Goal: Information Seeking & Learning: Learn about a topic

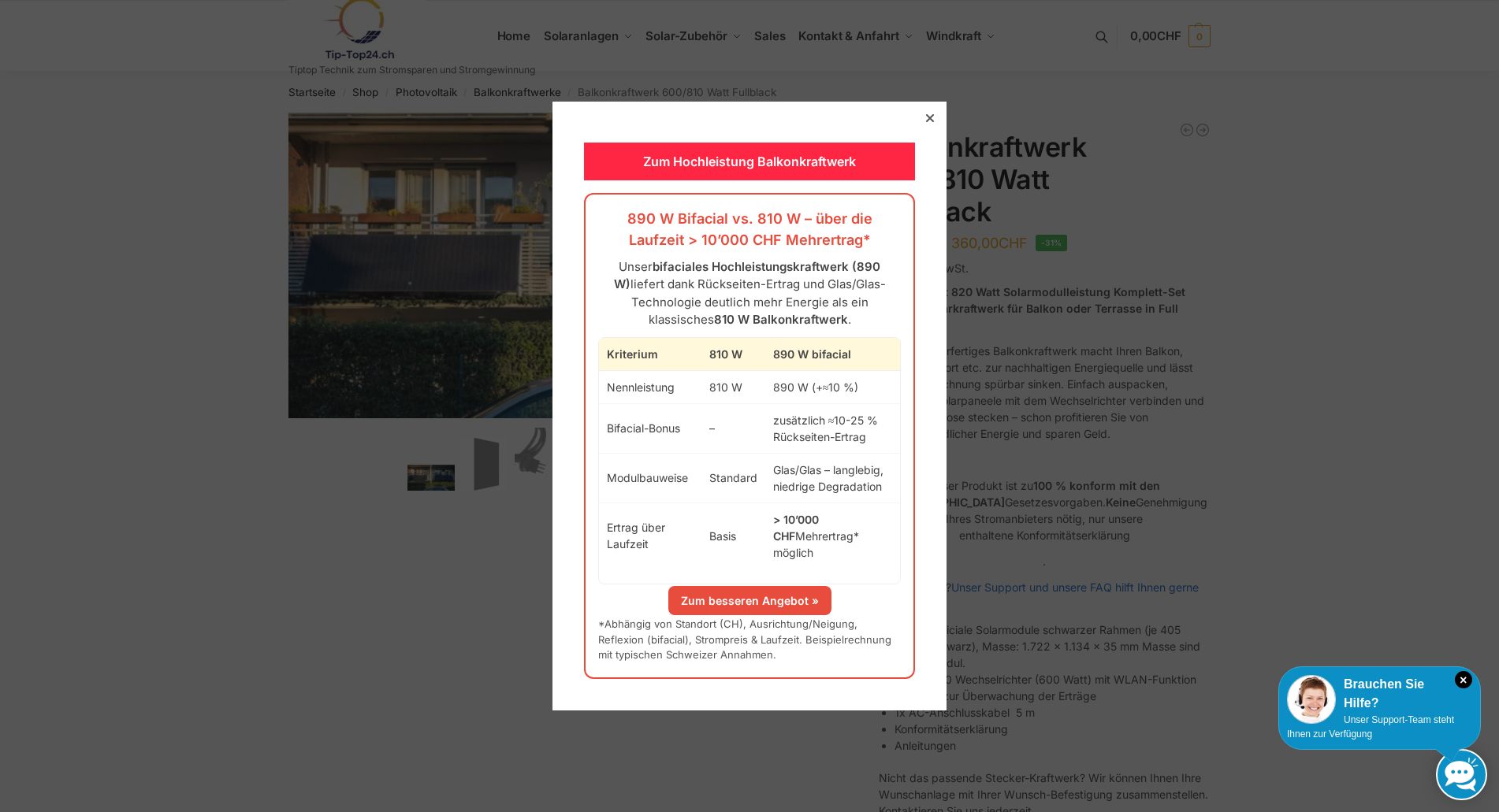
click at [926, 122] on icon at bounding box center [929, 118] width 8 height 8
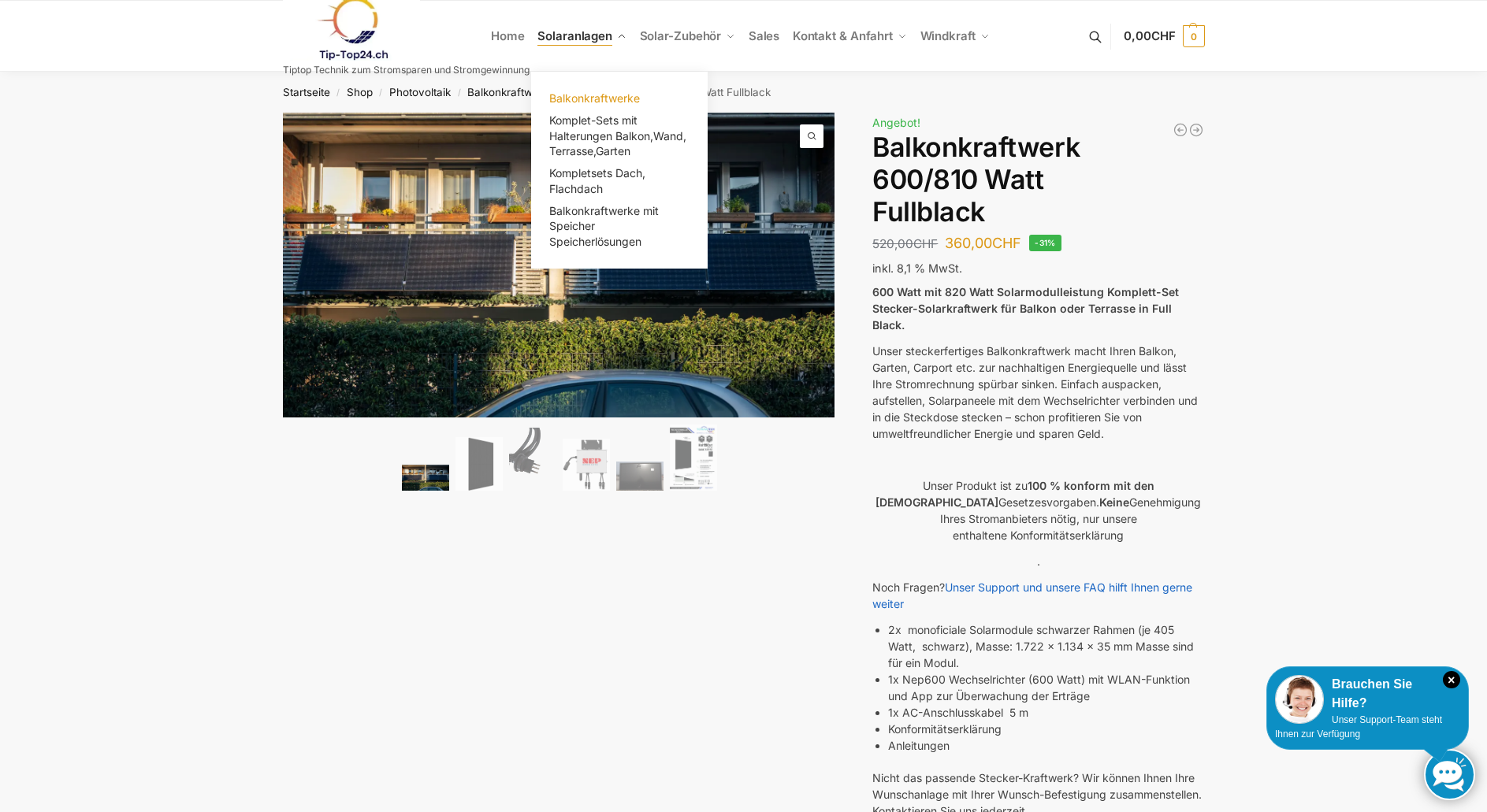
click at [597, 98] on span "Balkonkraftwerke" at bounding box center [594, 98] width 91 height 14
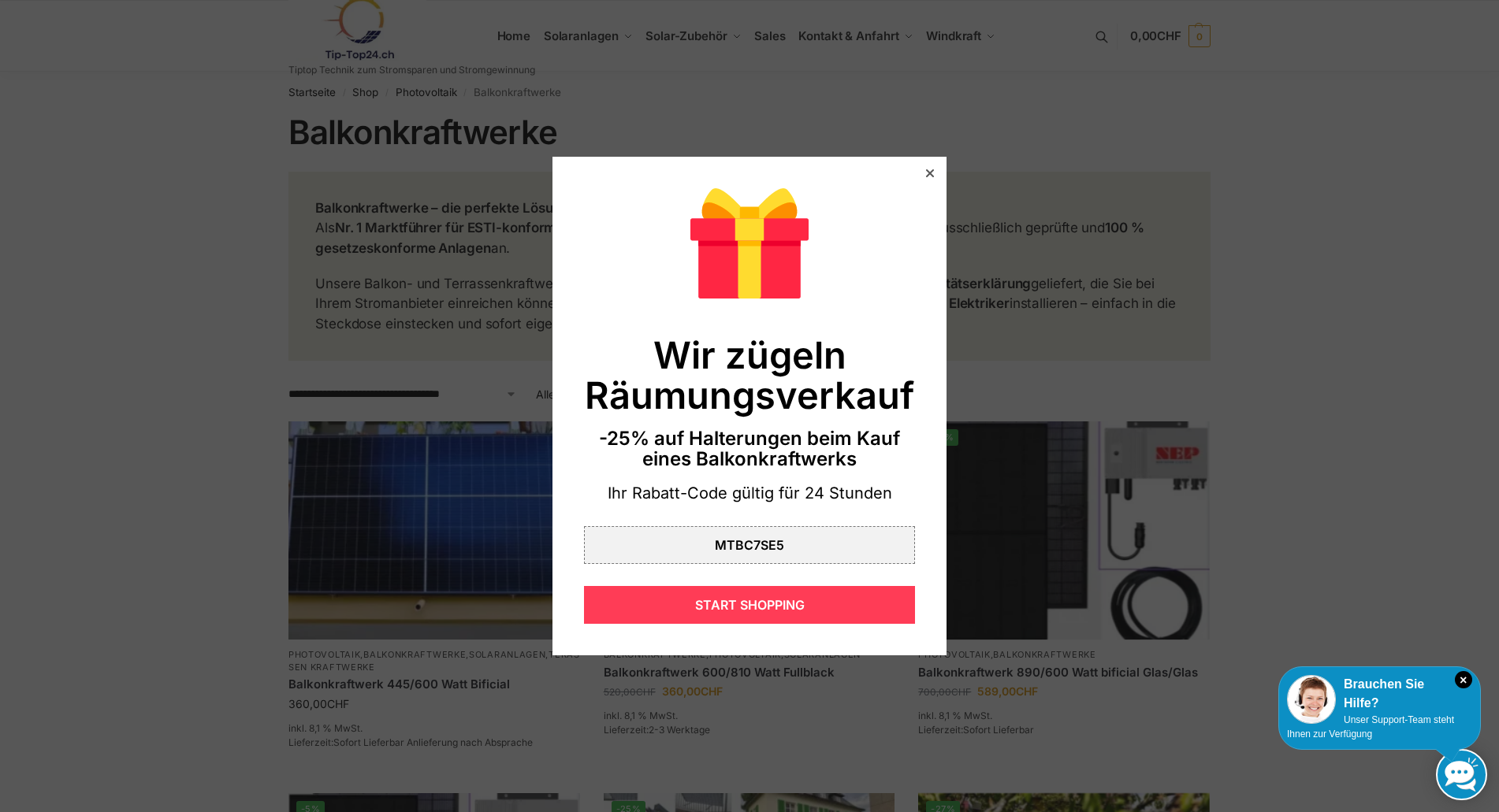
click at [747, 607] on div "START SHOPPING" at bounding box center [750, 605] width 331 height 38
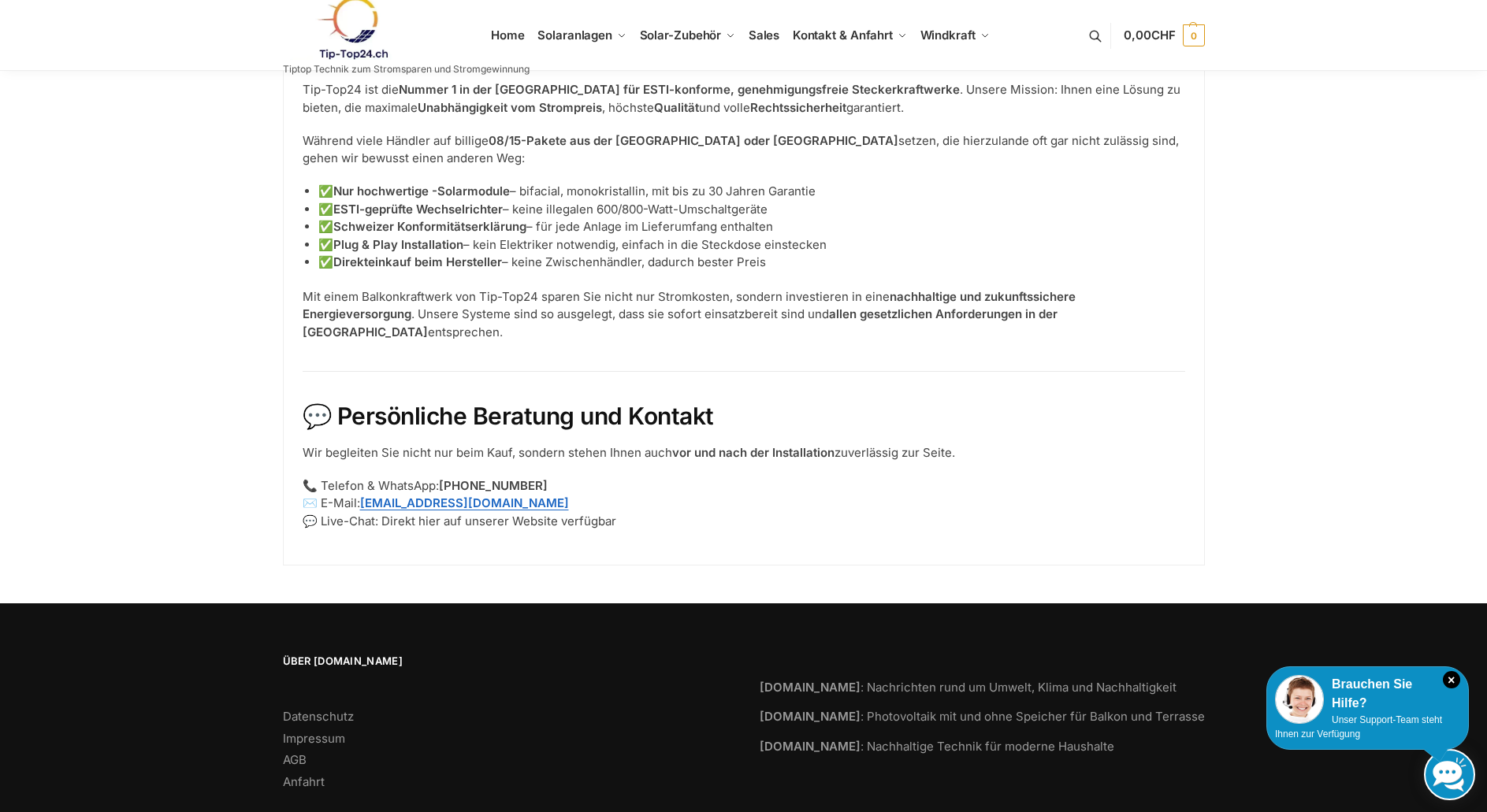
scroll to position [2039, 0]
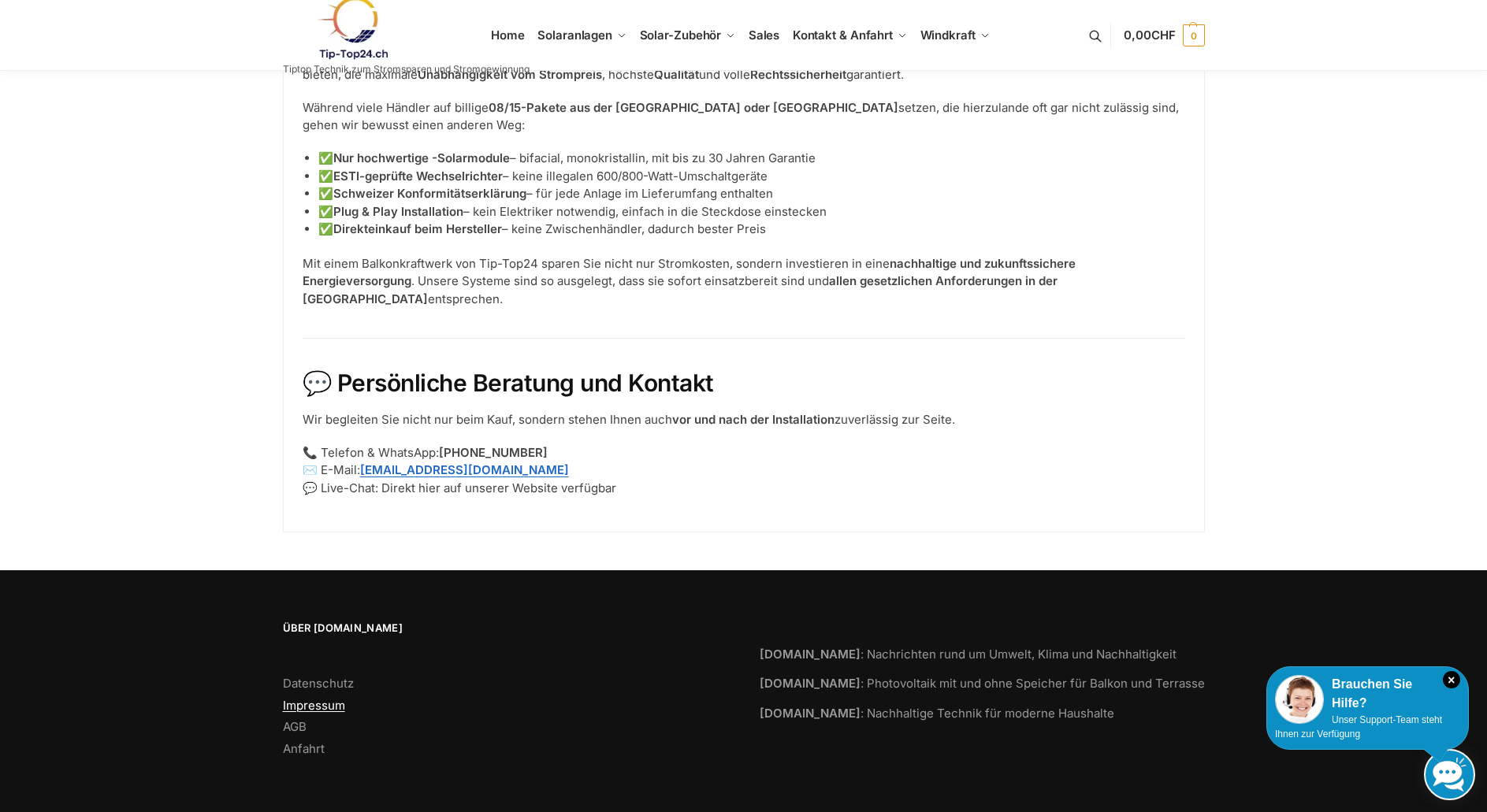
click at [331, 710] on link "Impressum" at bounding box center [313, 705] width 62 height 15
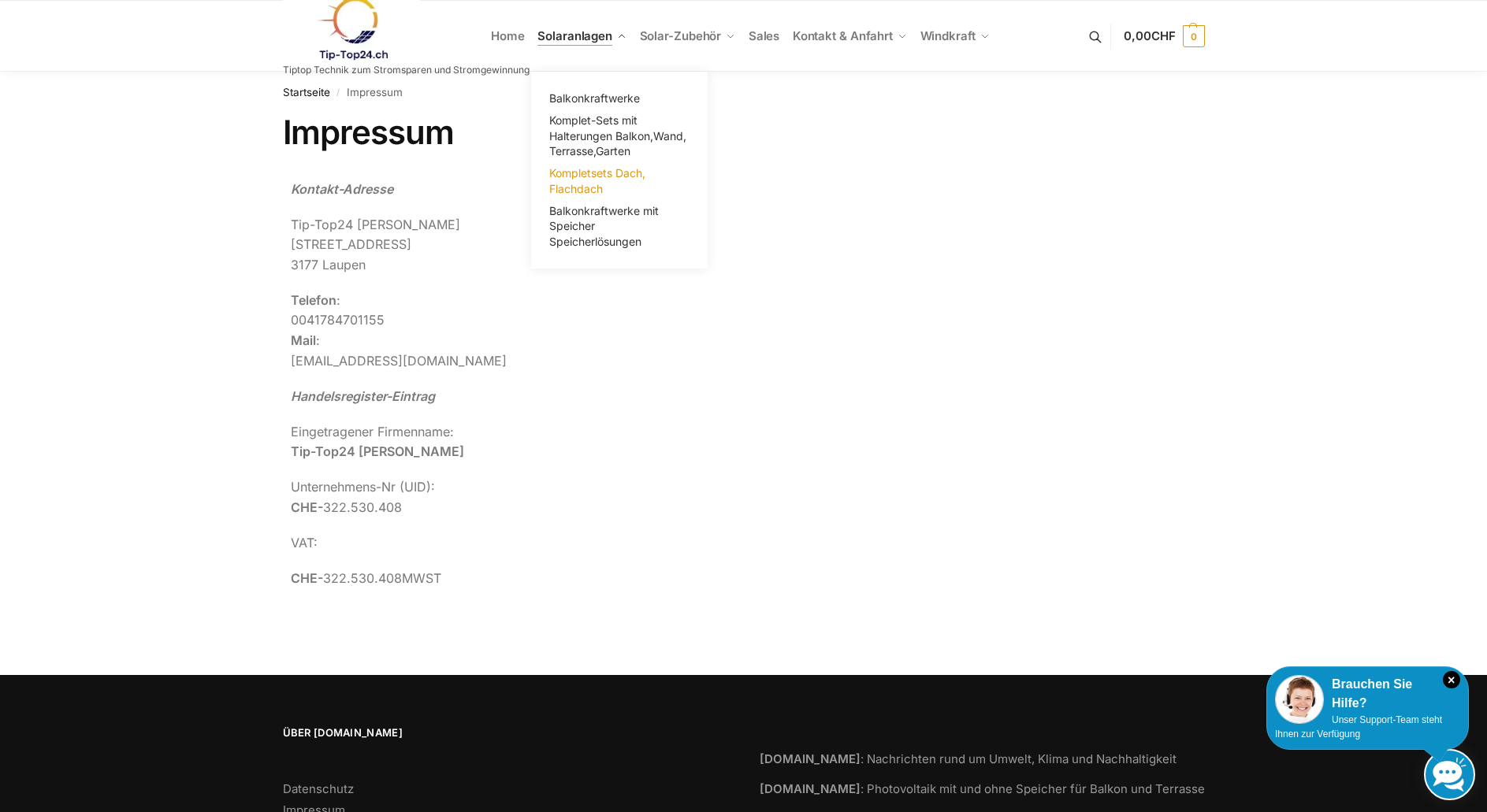
click at [579, 170] on span "Kompletsets Dach, Flachdach" at bounding box center [597, 181] width 96 height 29
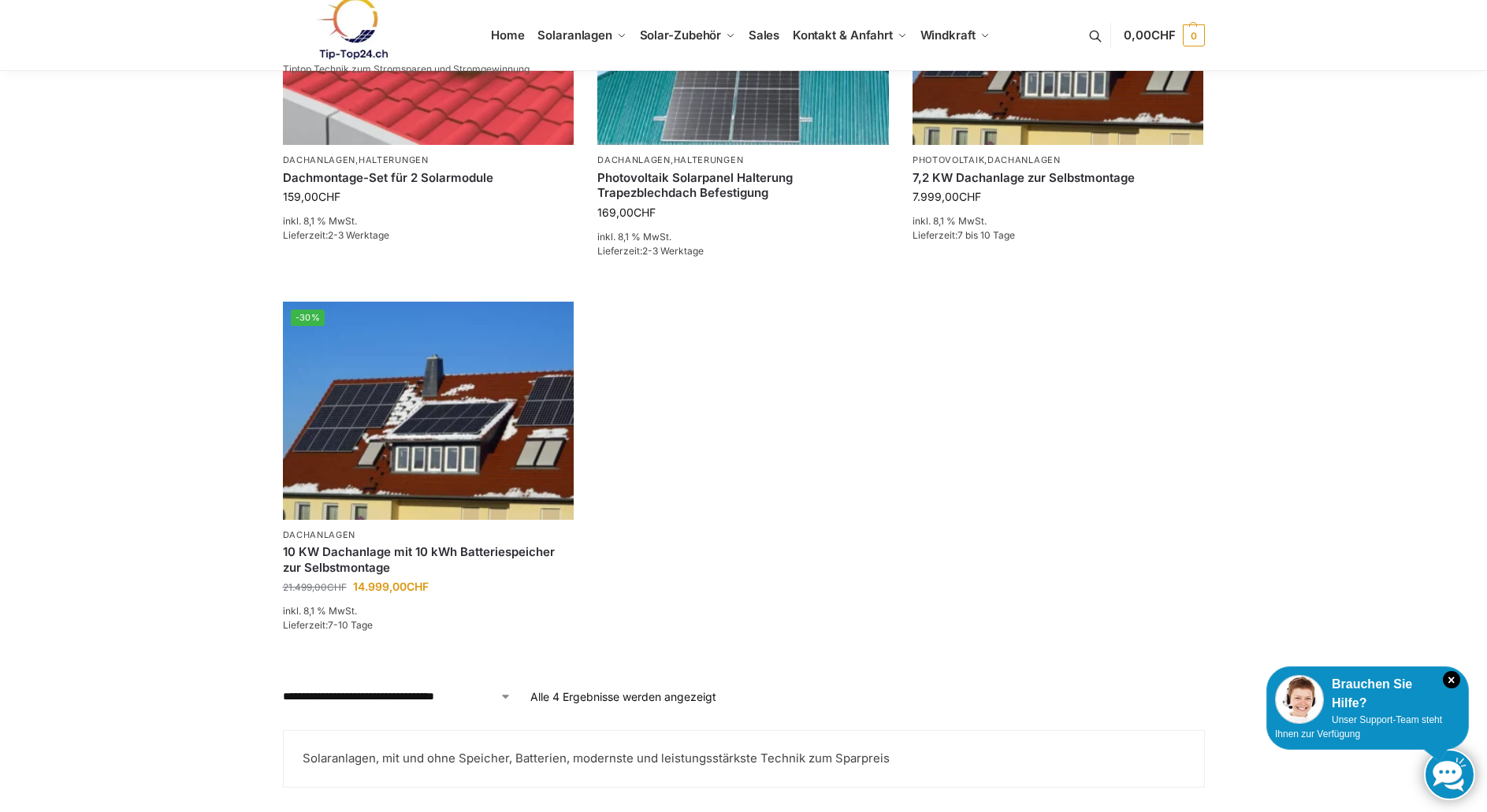
scroll to position [668, 0]
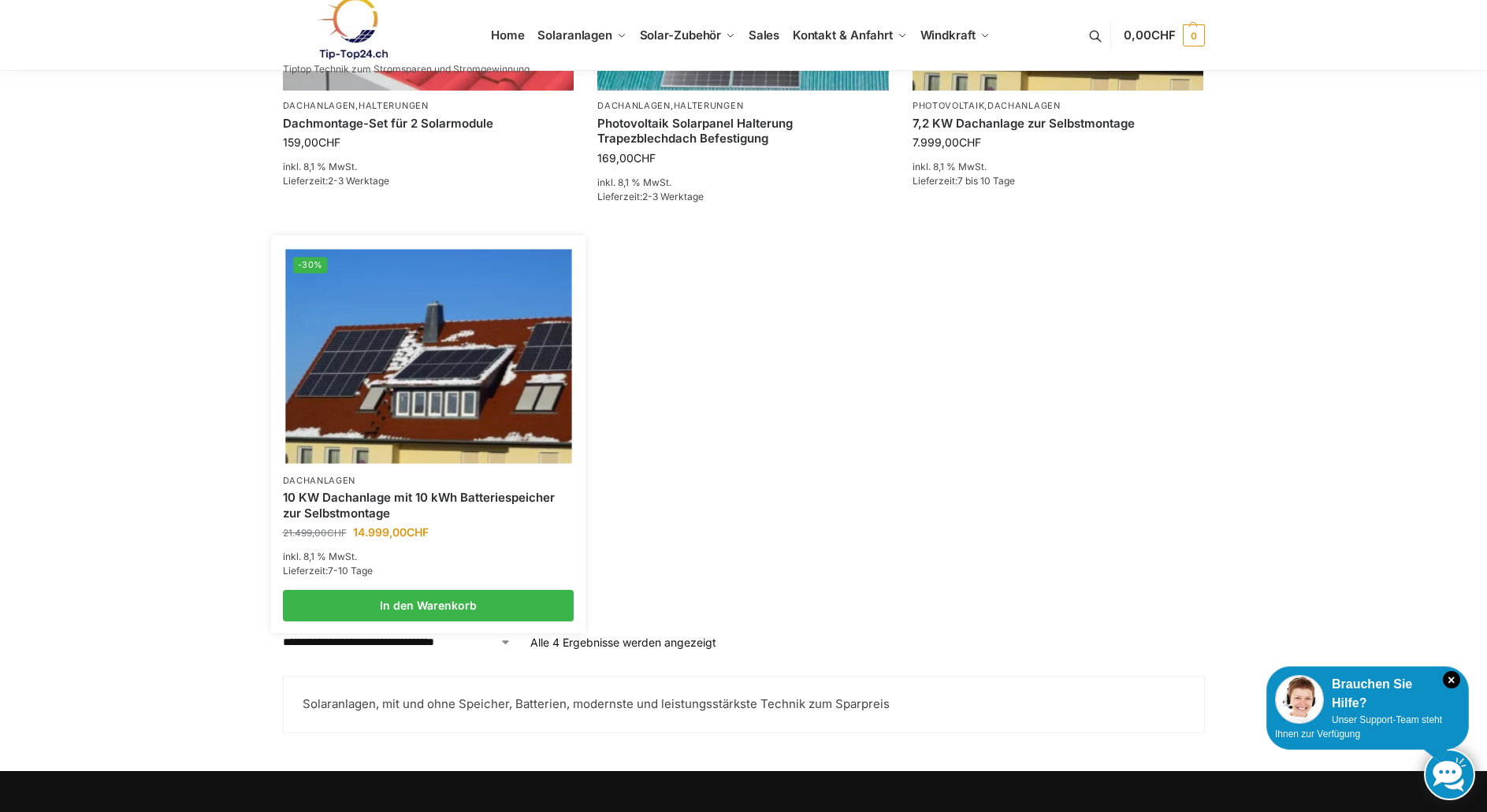
click at [392, 306] on img at bounding box center [429, 356] width 286 height 214
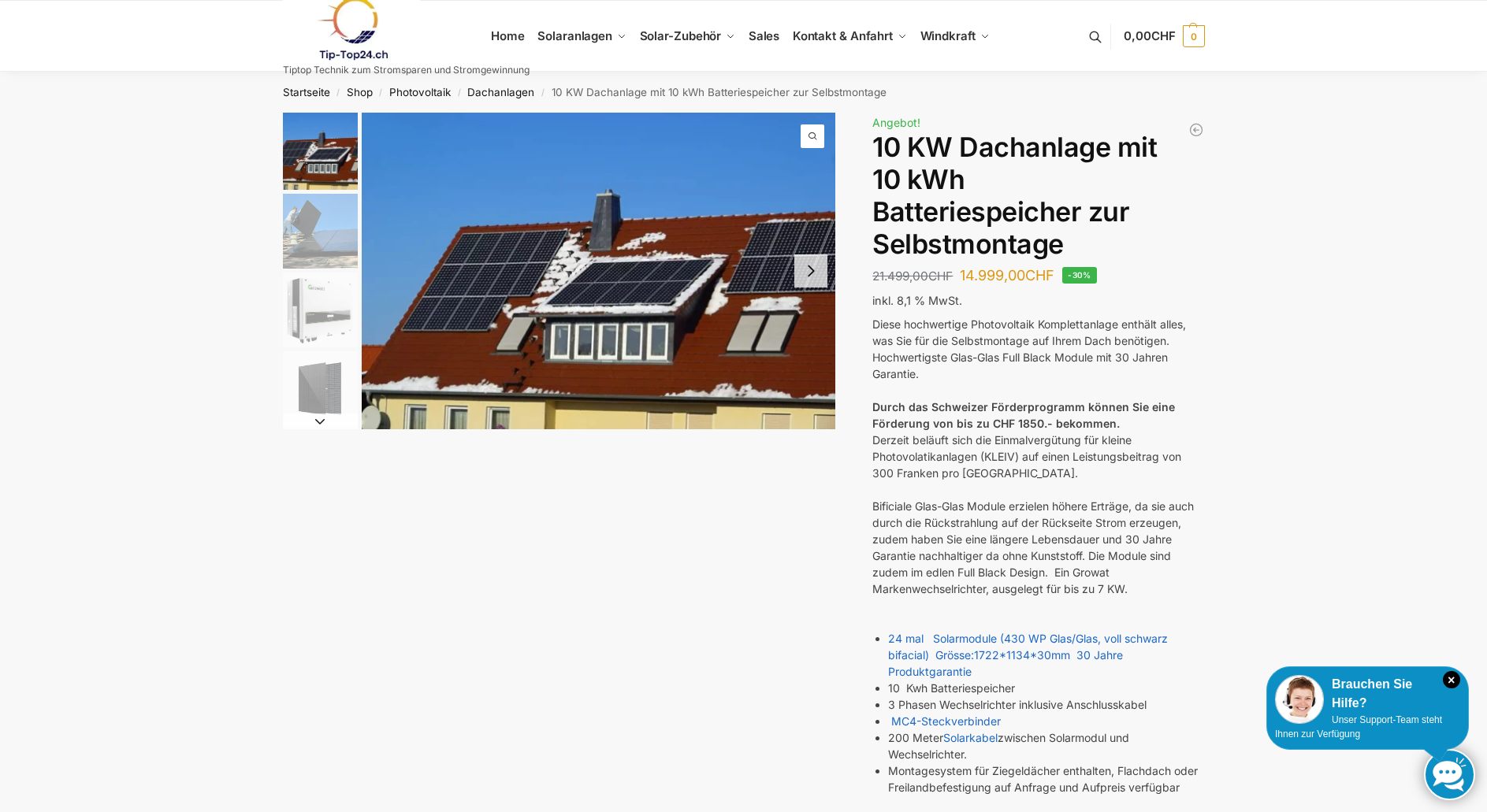
click at [812, 275] on button "Next slide" at bounding box center [811, 271] width 33 height 33
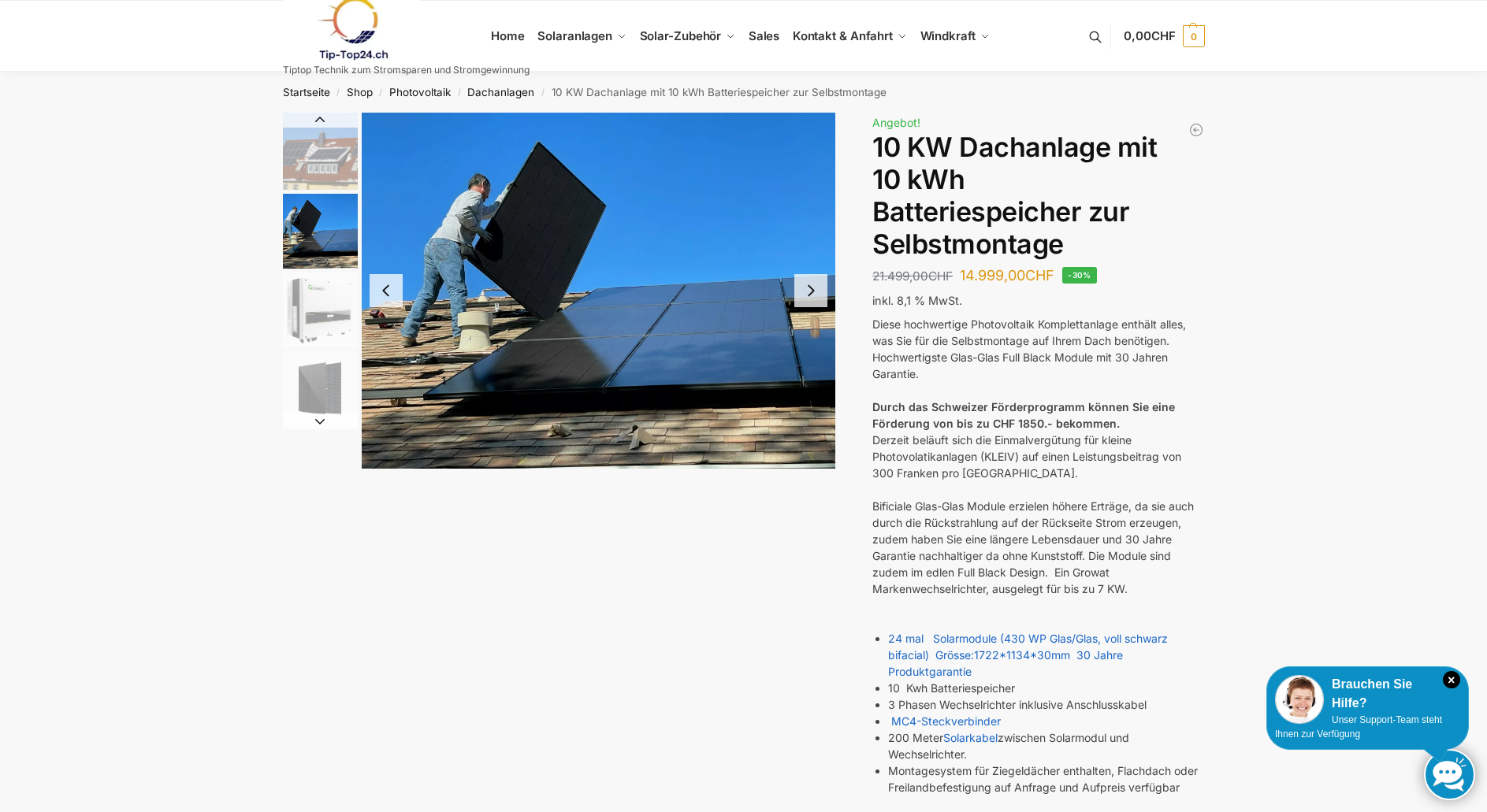
click at [812, 275] on button "Next slide" at bounding box center [811, 291] width 33 height 33
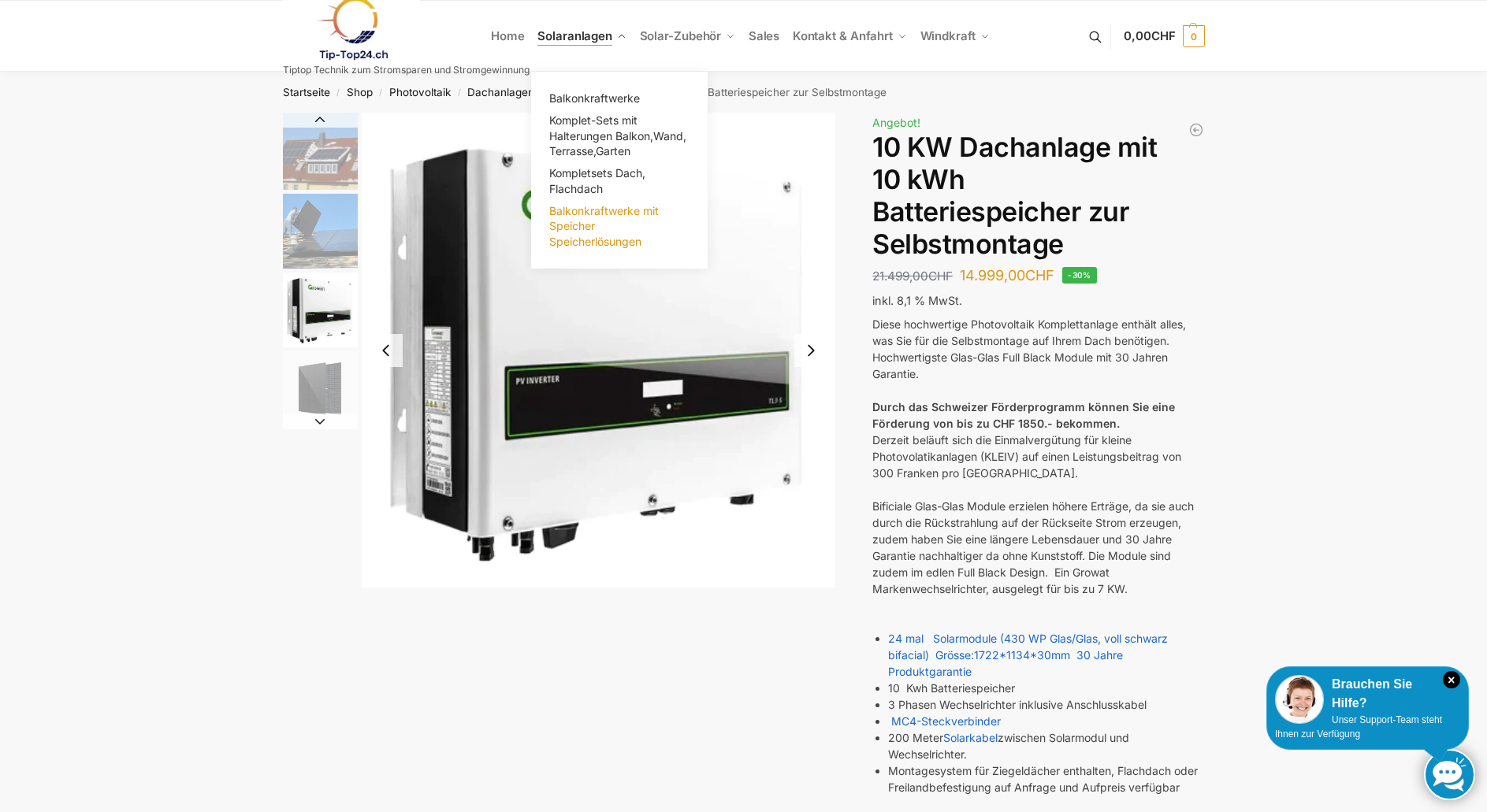
click at [575, 218] on link "Balkonkraftwerke mit Speicher Speicherlösungen" at bounding box center [619, 226] width 158 height 53
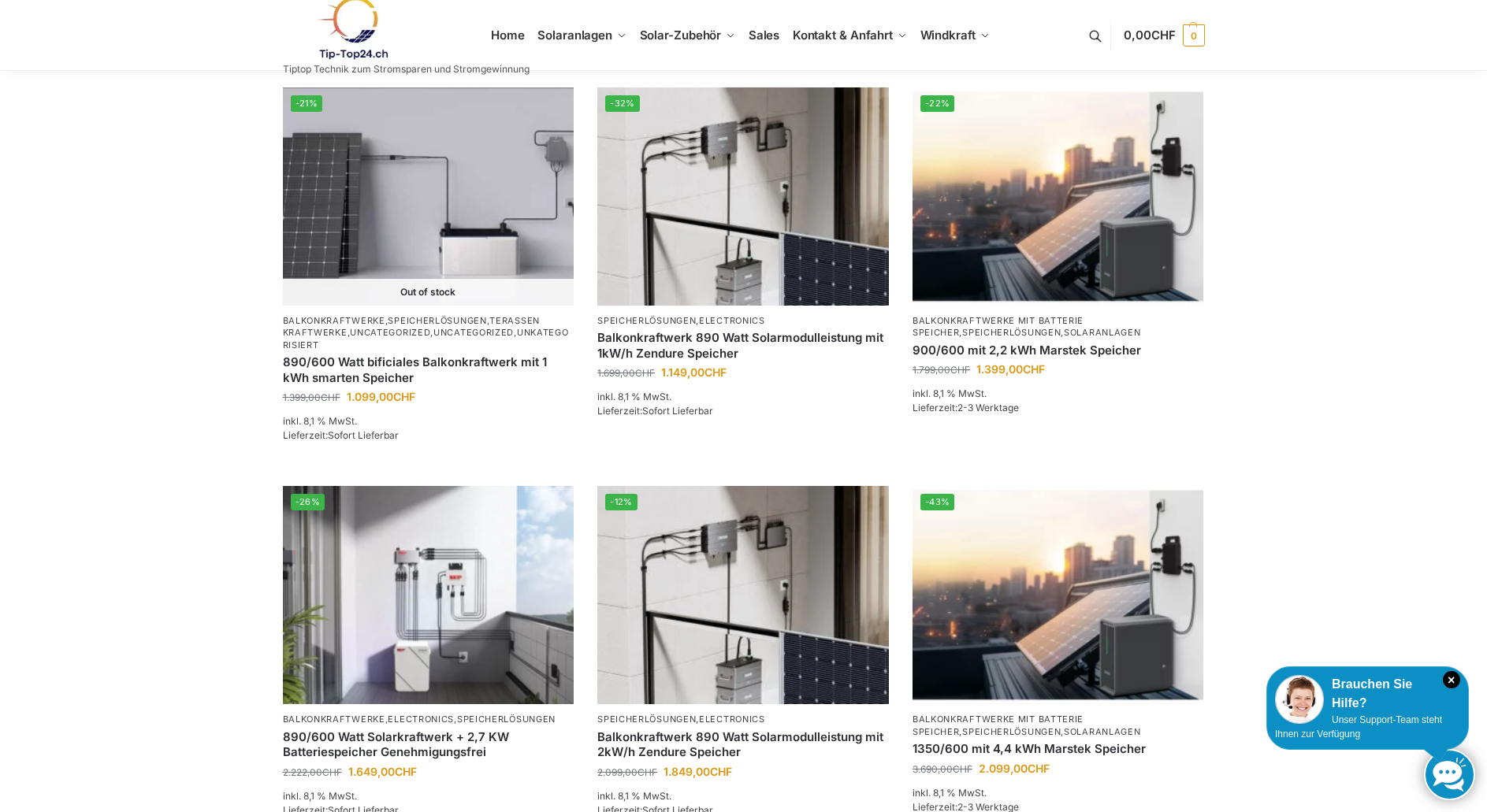
scroll to position [524, 0]
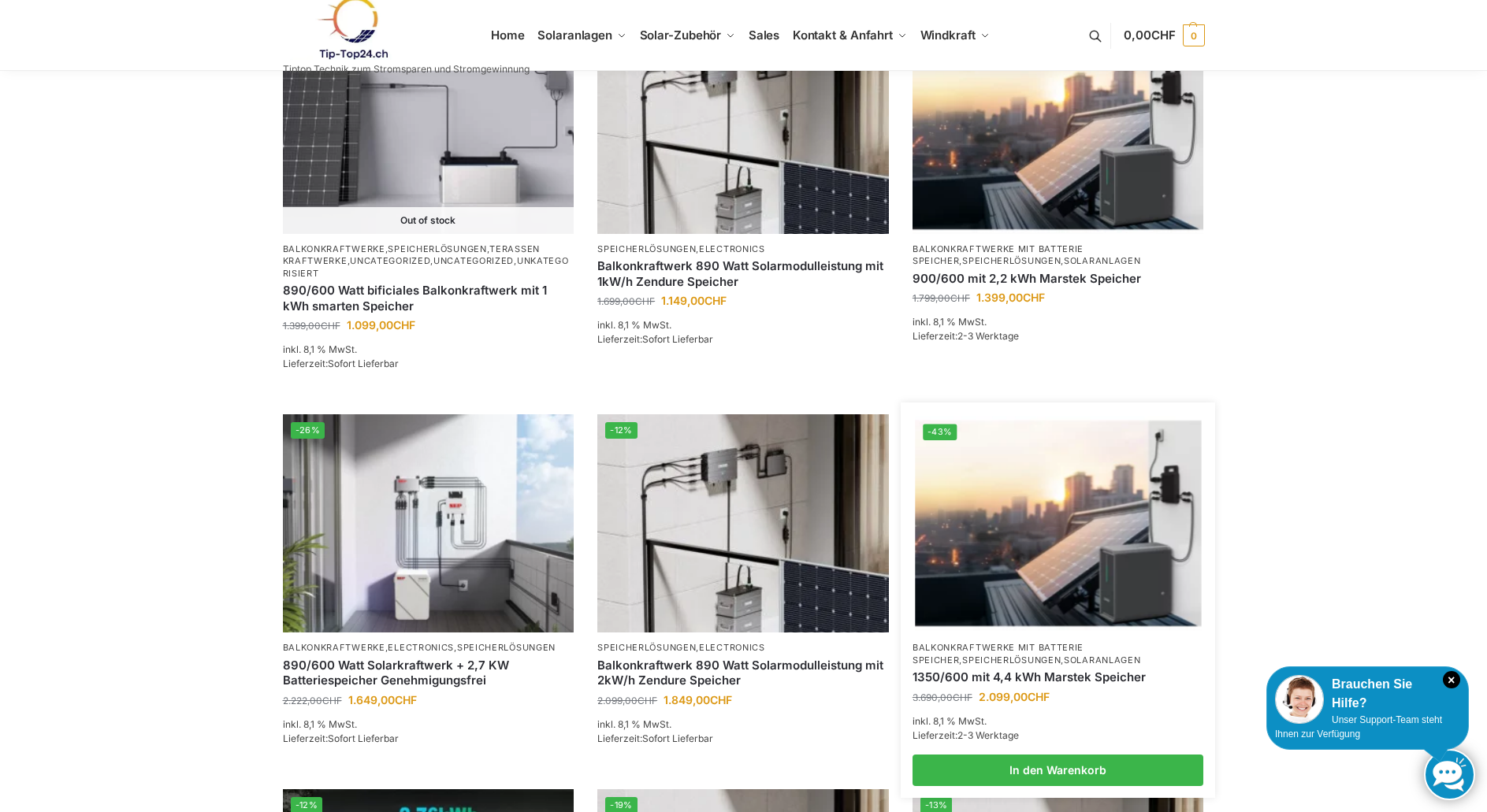
click at [1023, 553] on img at bounding box center [1058, 524] width 286 height 214
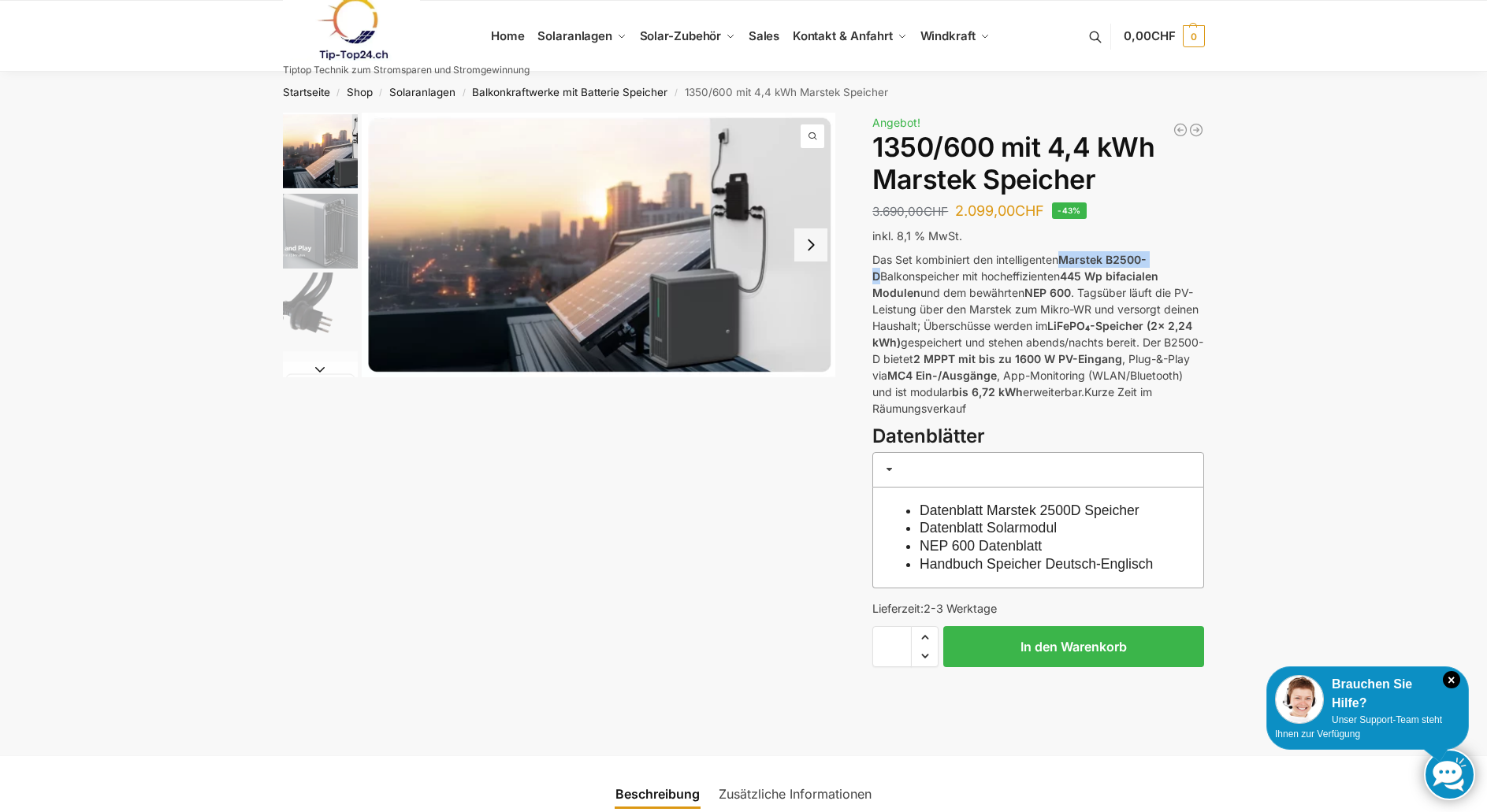
drag, startPoint x: 1065, startPoint y: 258, endPoint x: 1159, endPoint y: 257, distance: 94.0
click at [1159, 257] on p "Das Set kombiniert den intelligenten Marstek B2500-D Balkonspeicher mit hocheff…" at bounding box center [1038, 334] width 331 height 166
copy strong "Marstek B2500-D"
